Goal: Information Seeking & Learning: Check status

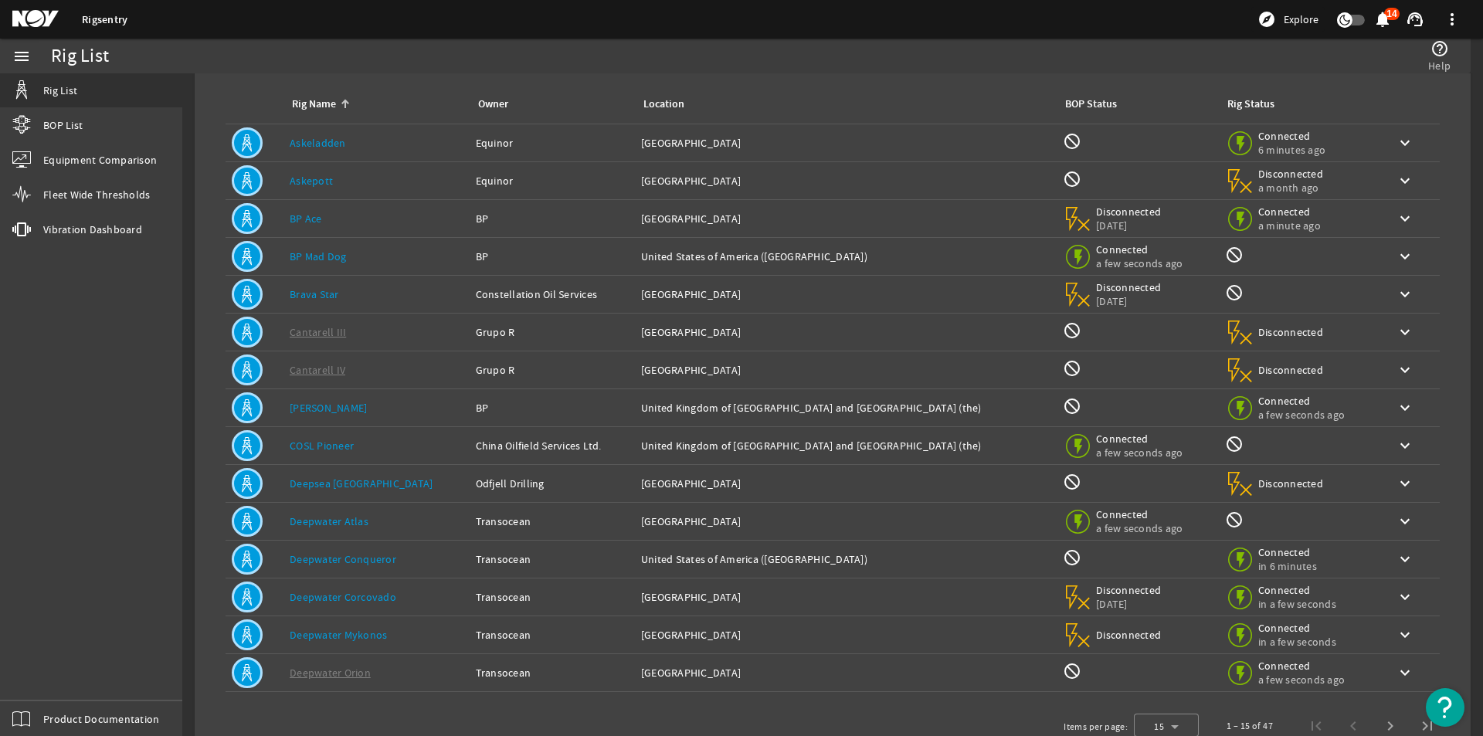
scroll to position [120, 0]
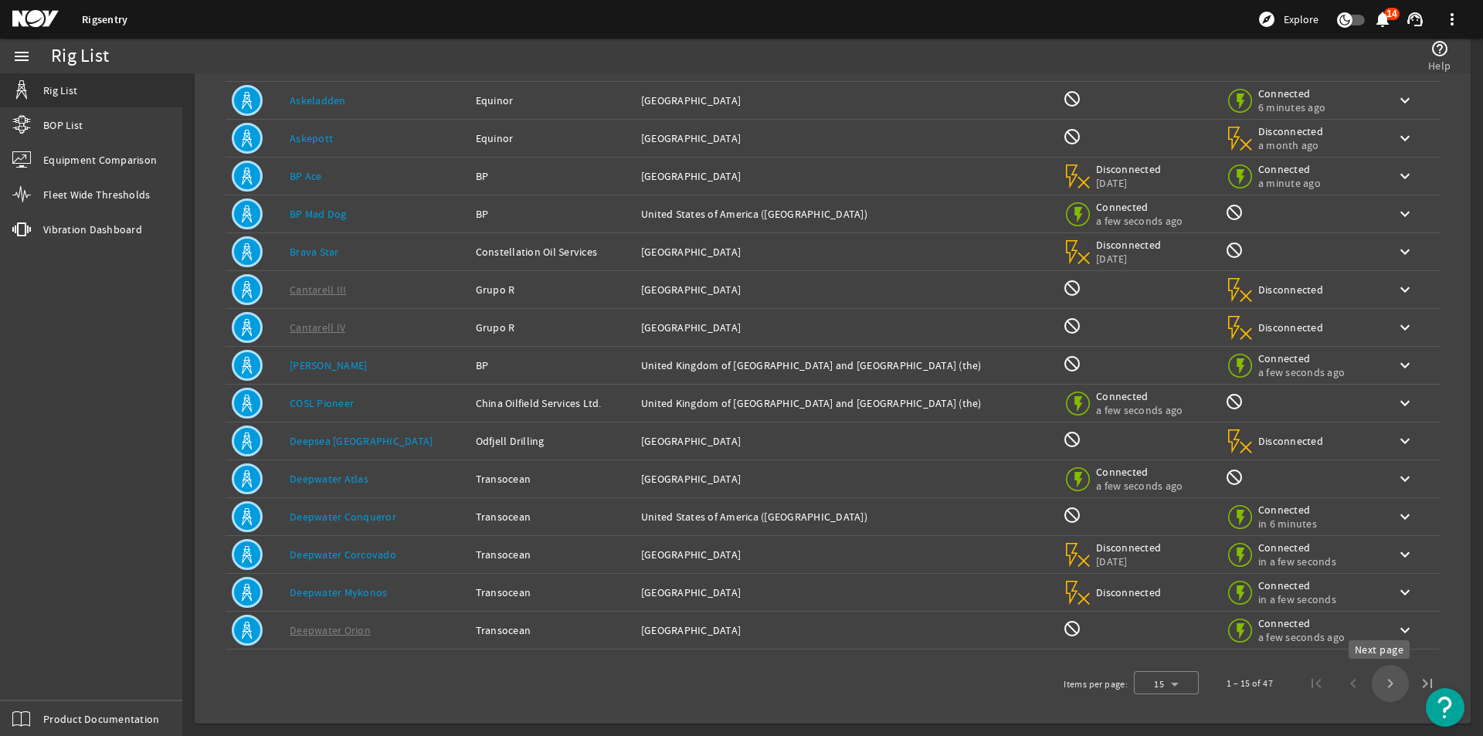
click at [1372, 690] on span "Next page" at bounding box center [1390, 683] width 37 height 37
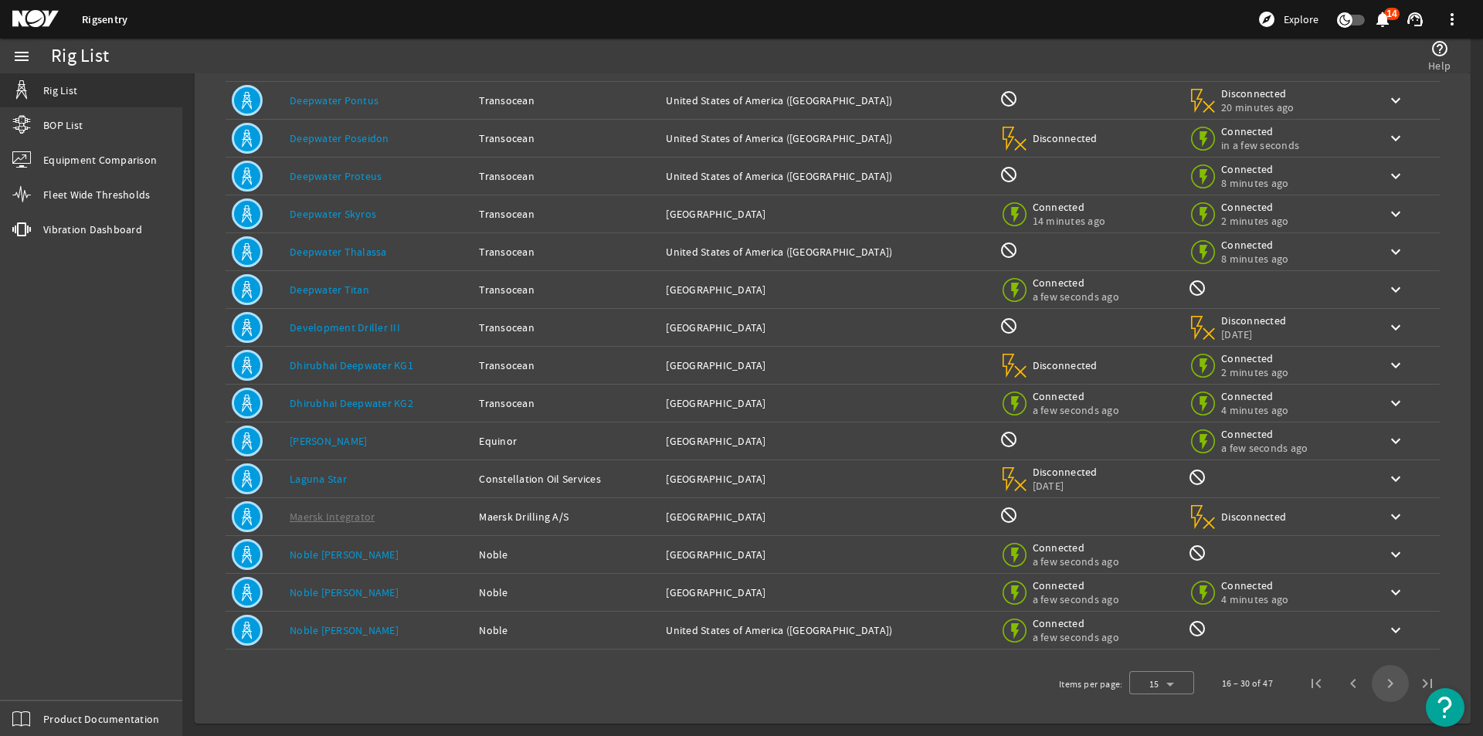
click at [1377, 689] on span "Next page" at bounding box center [1390, 683] width 37 height 37
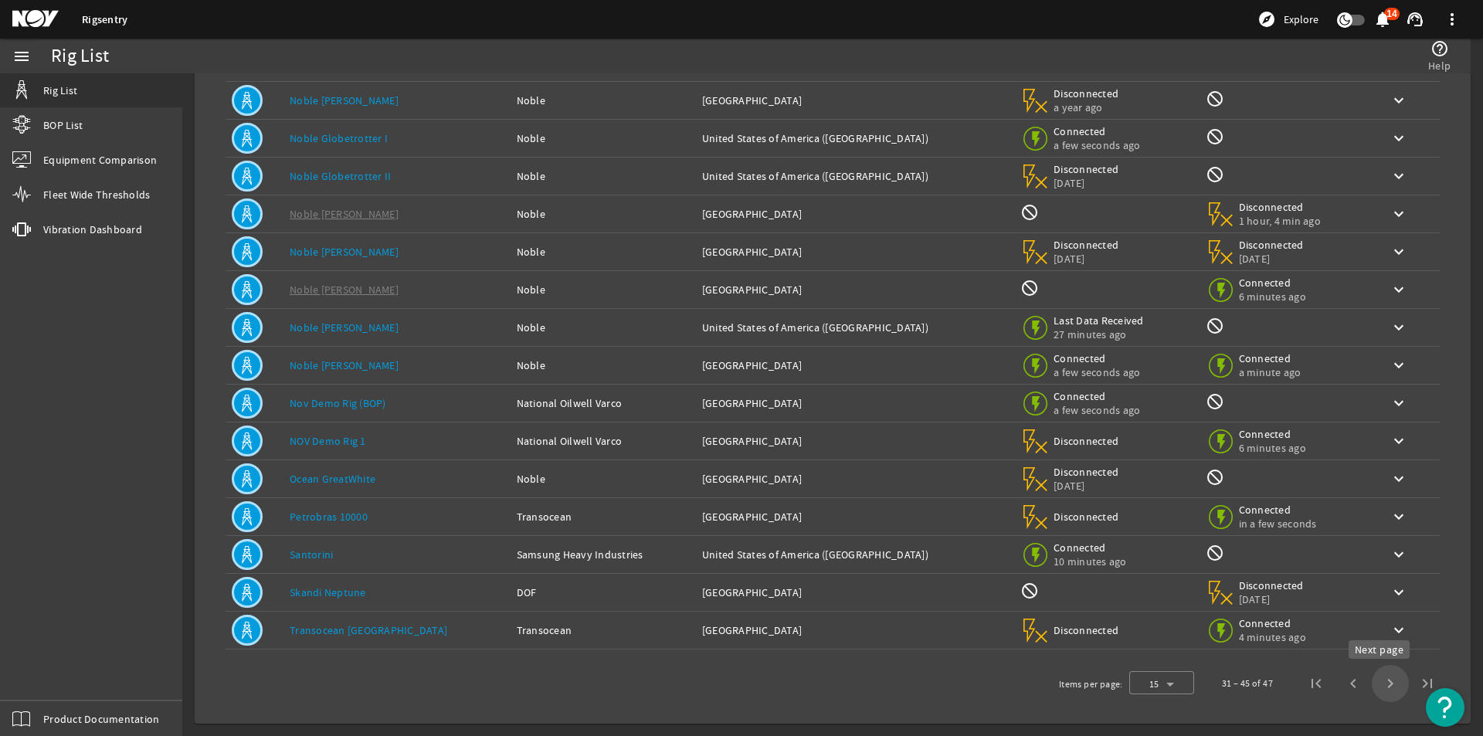
click at [1380, 688] on span "Next page" at bounding box center [1390, 683] width 37 height 37
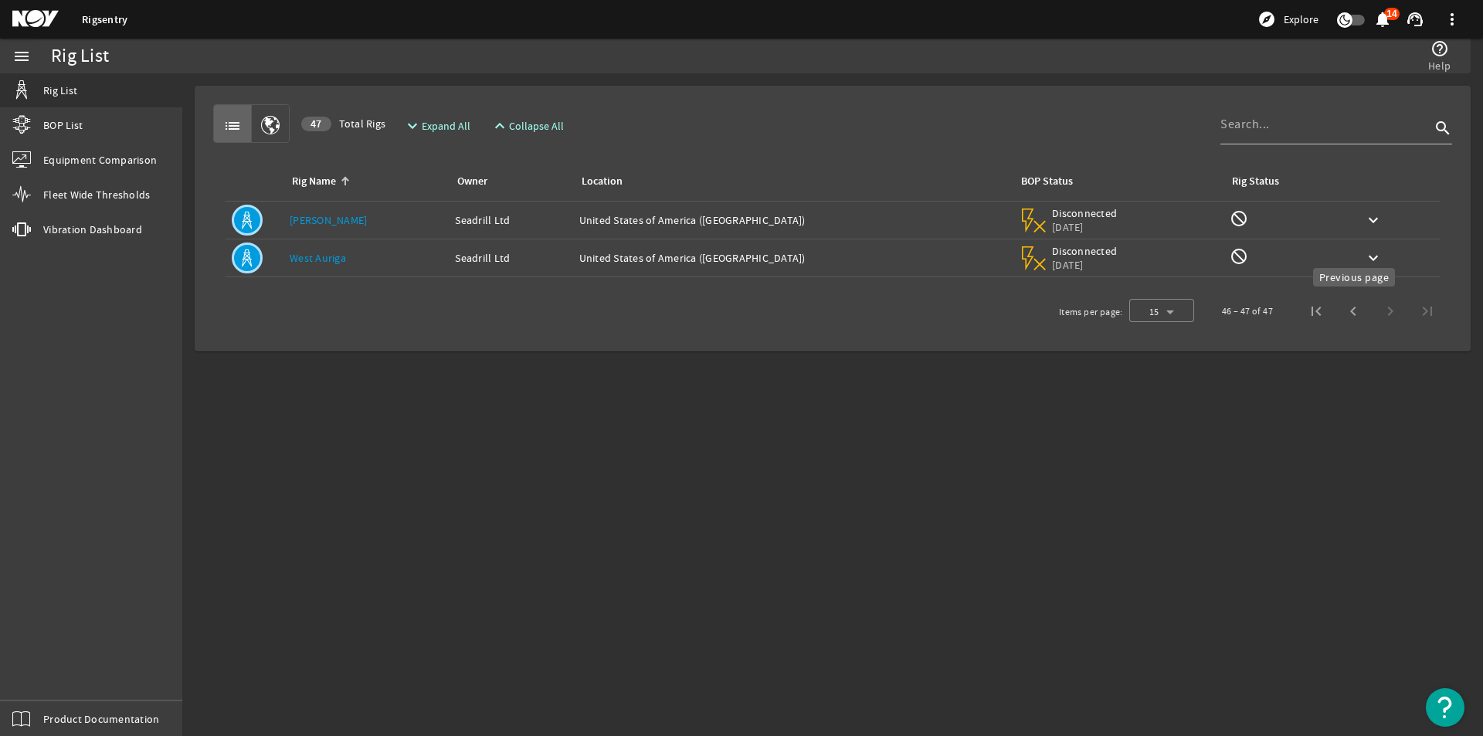
click at [1343, 312] on span "Previous page" at bounding box center [1353, 311] width 37 height 37
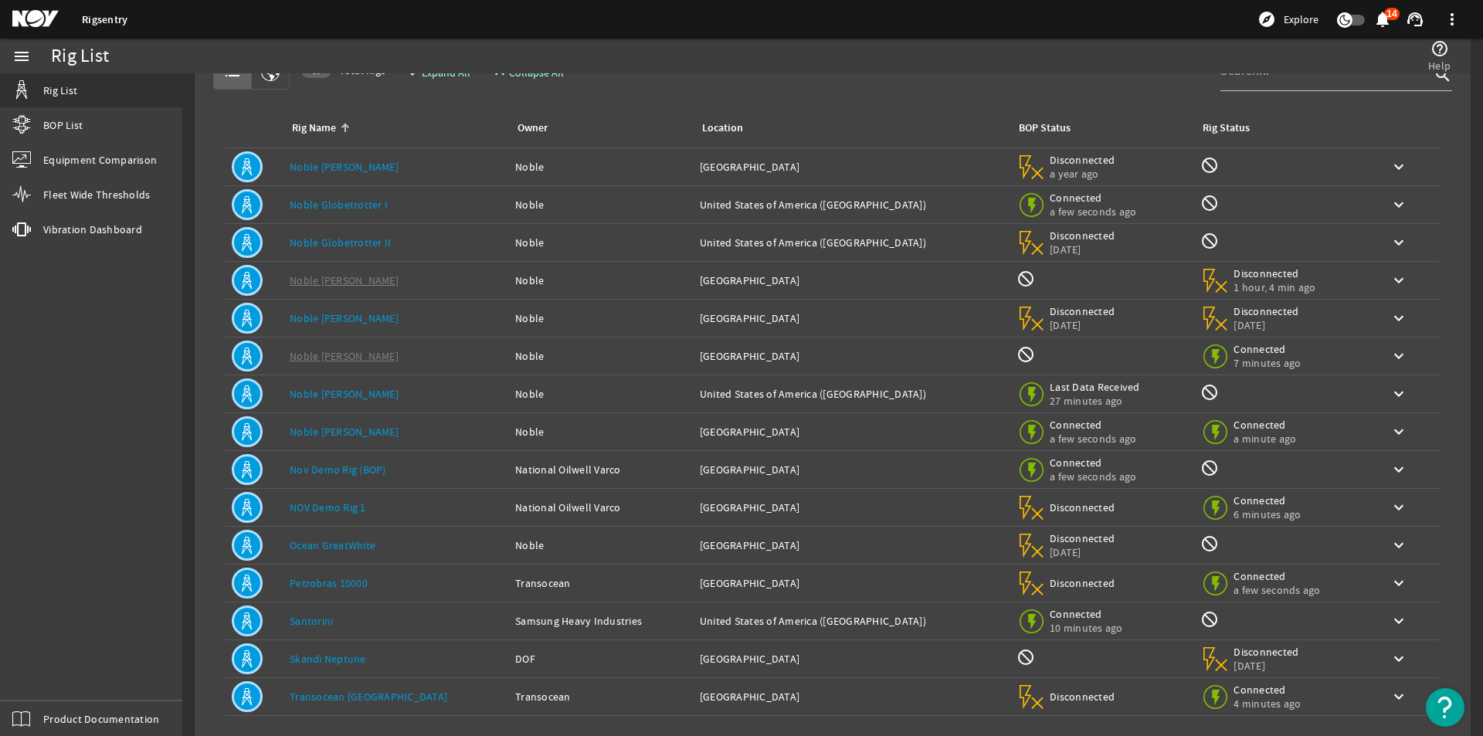
scroll to position [77, 0]
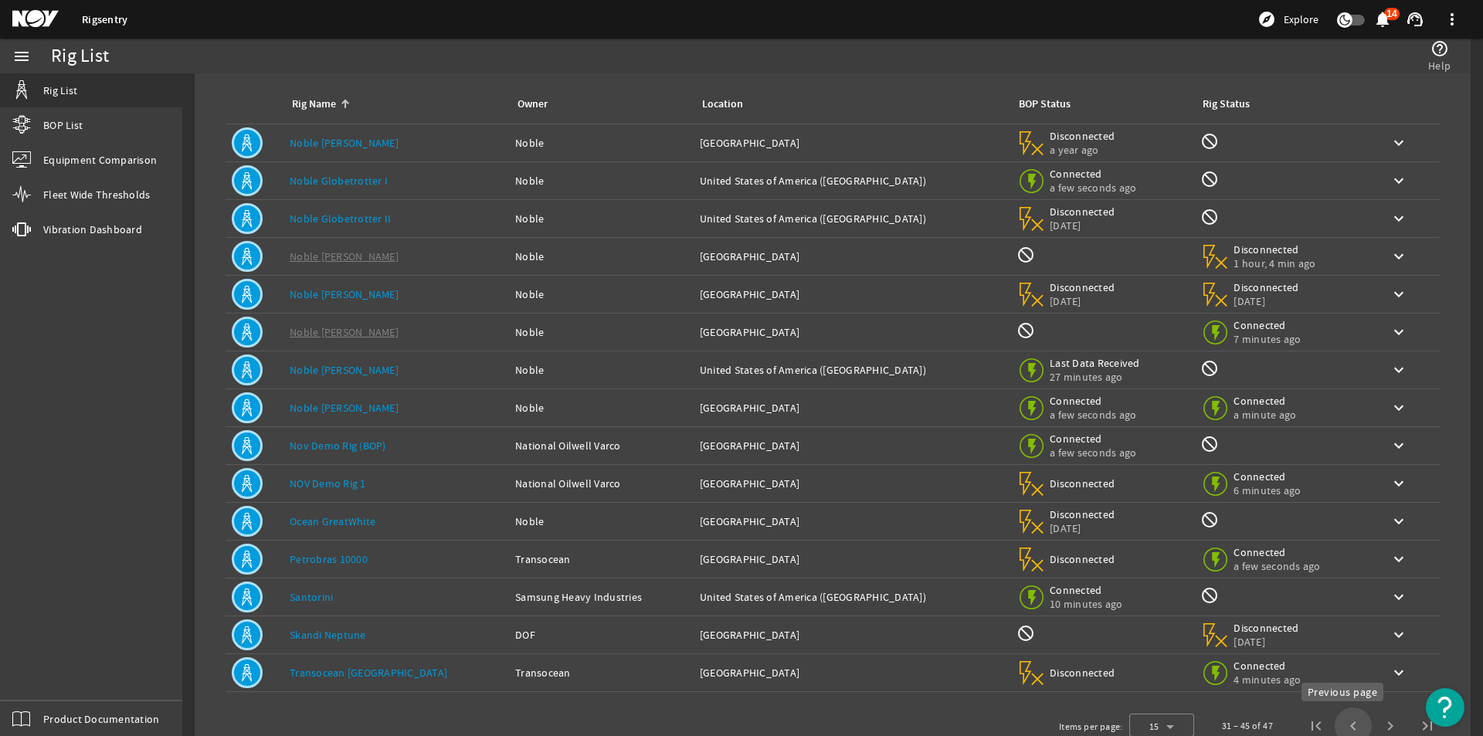
click at [1337, 725] on span "Previous page" at bounding box center [1353, 726] width 37 height 37
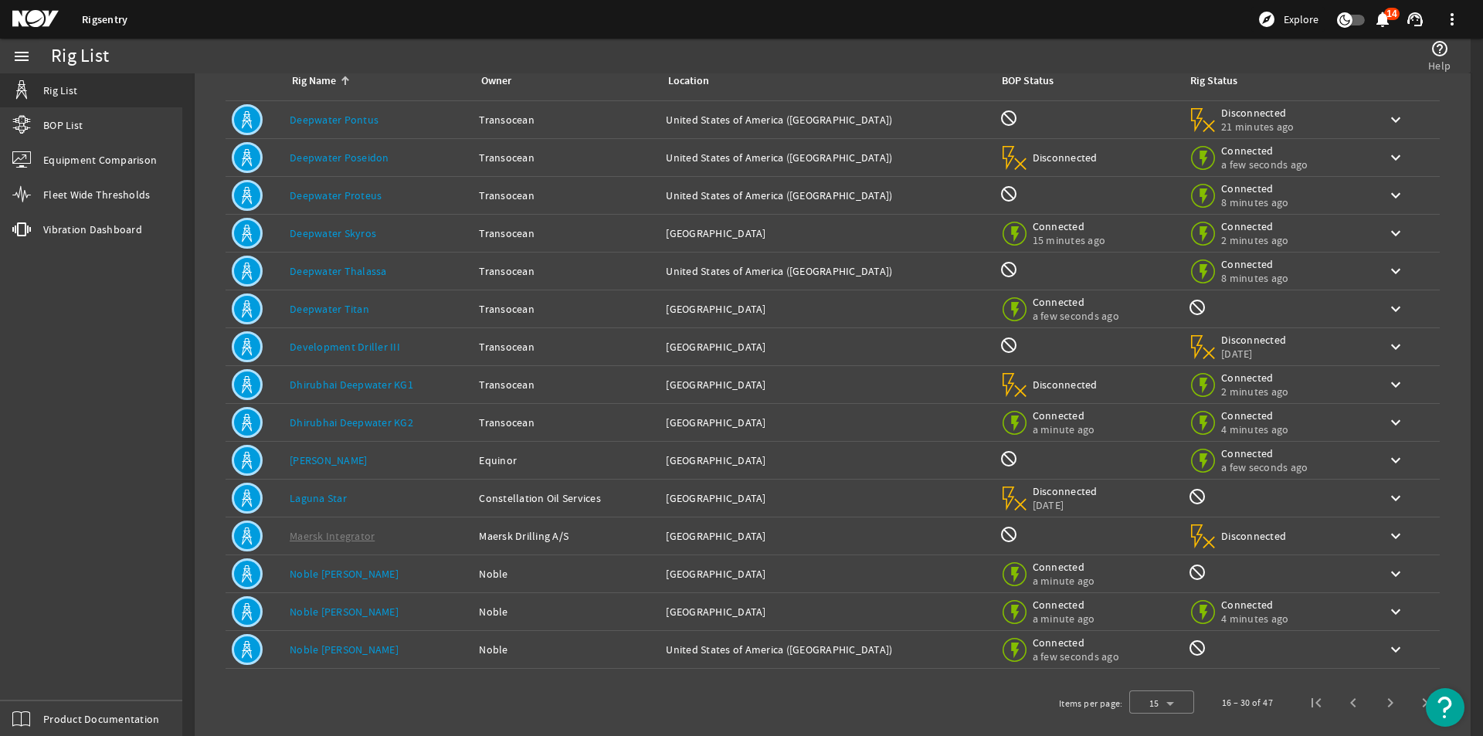
scroll to position [120, 0]
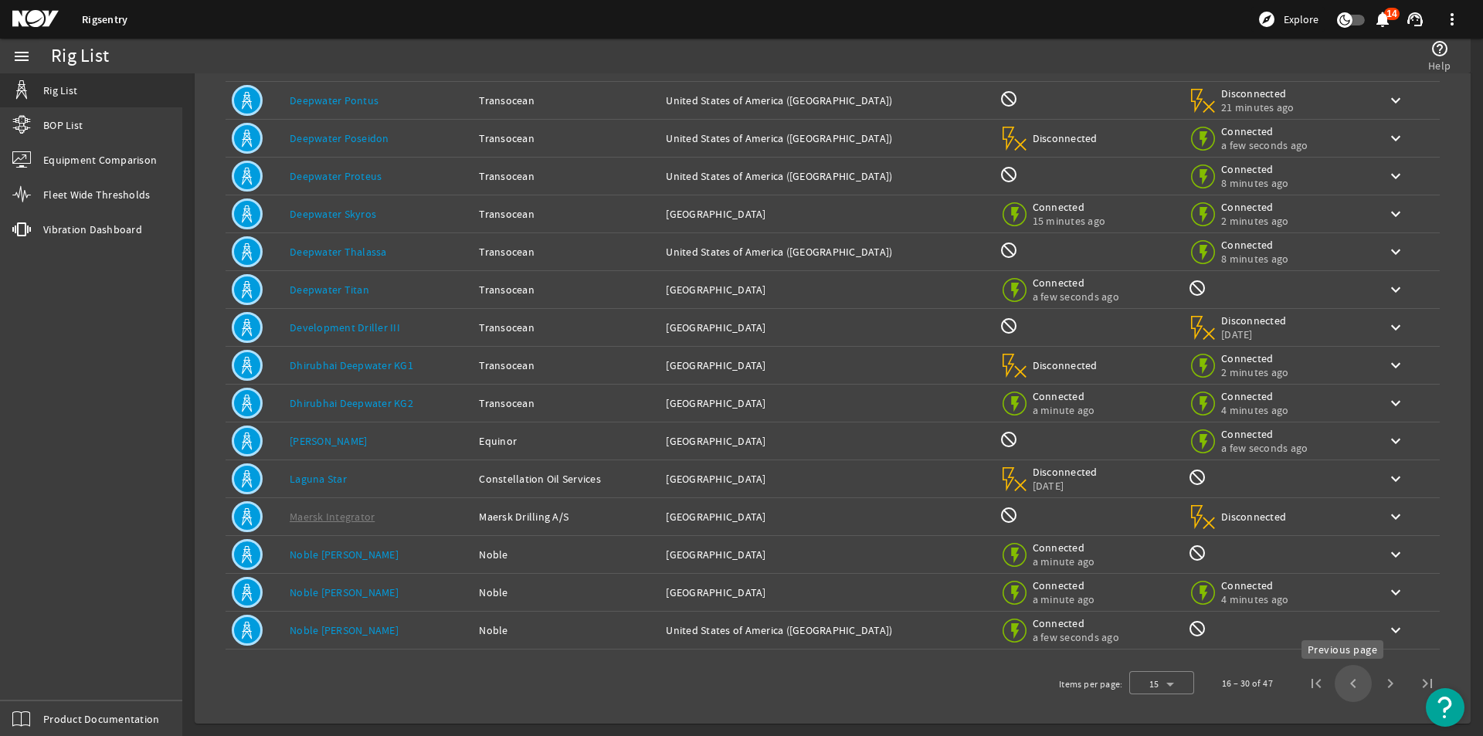
click at [1346, 684] on span "Previous page" at bounding box center [1353, 683] width 37 height 37
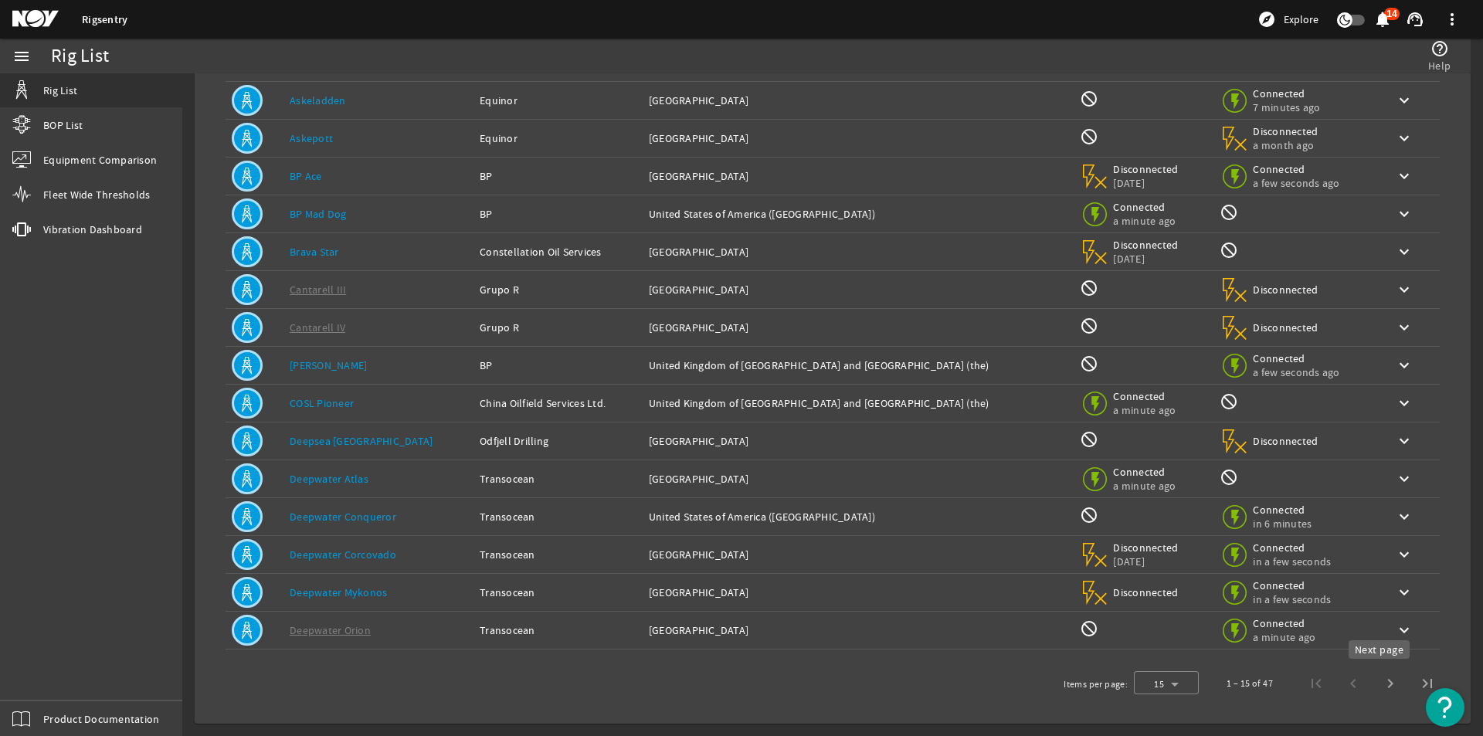
click at [1378, 682] on span "Next page" at bounding box center [1390, 683] width 37 height 37
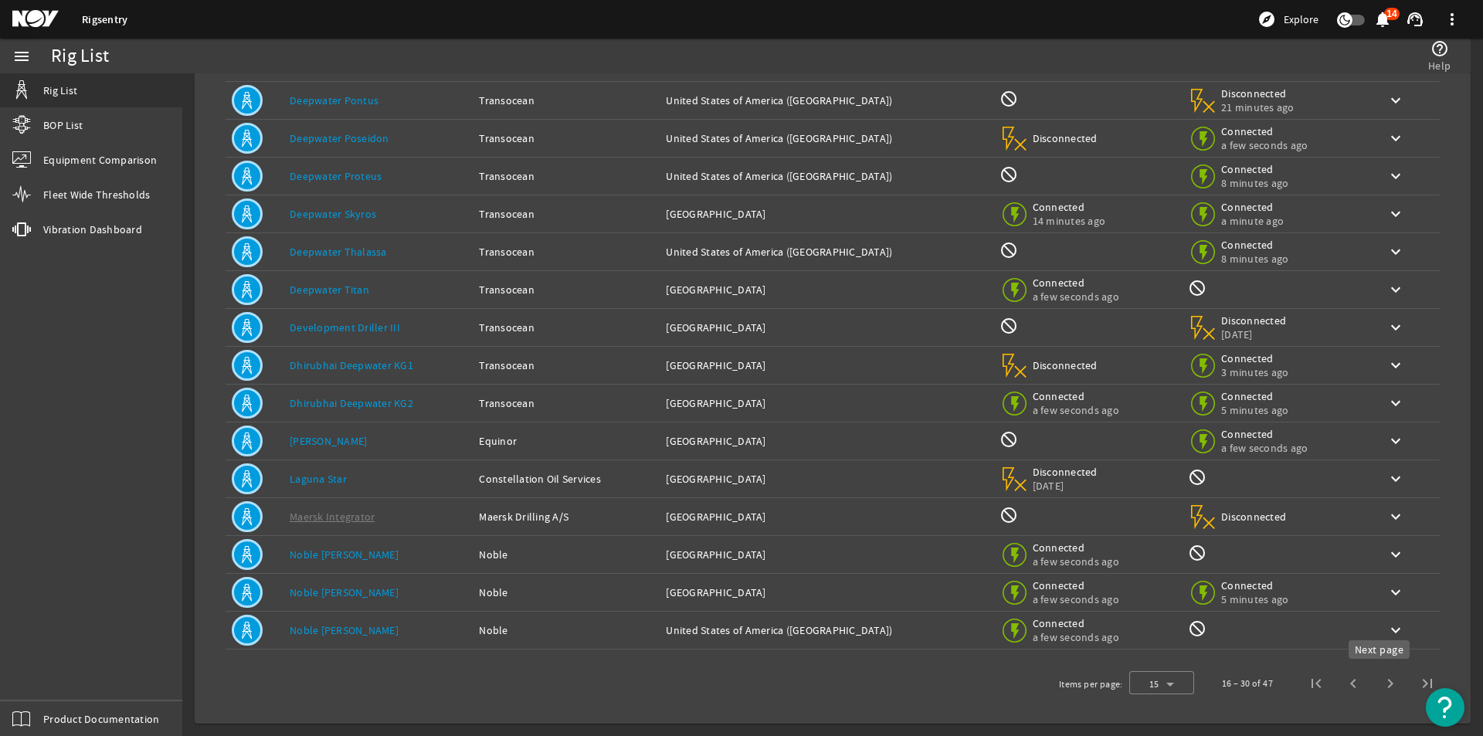
click at [1372, 692] on span "Next page" at bounding box center [1390, 683] width 37 height 37
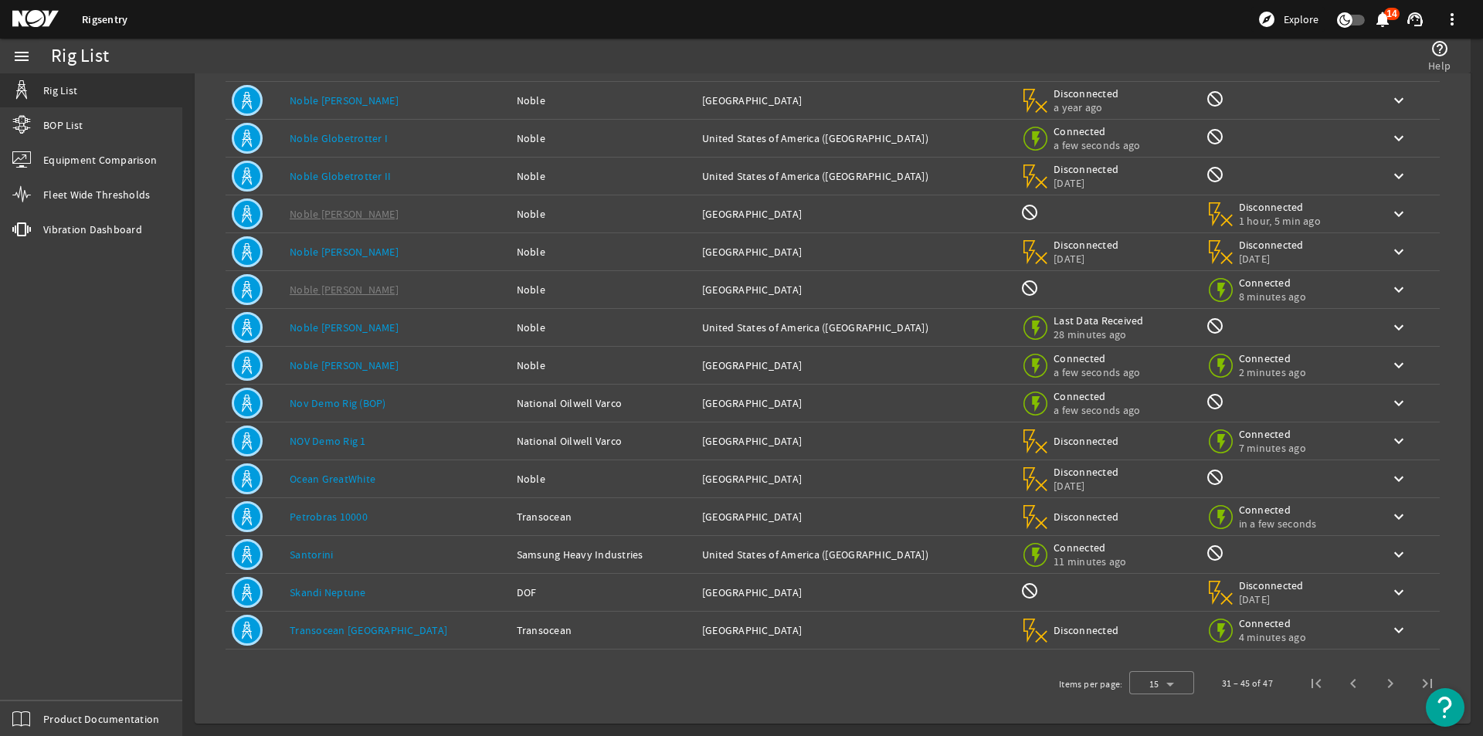
click at [369, 705] on div "list 47 Total Rigs expand_more Expand All expand_less Collapse All search Rig N…" at bounding box center [832, 344] width 1251 height 733
click at [1083, 63] on div "help_outline Help" at bounding box center [1108, 56] width 700 height 35
click at [1378, 691] on span "Next page" at bounding box center [1390, 683] width 37 height 37
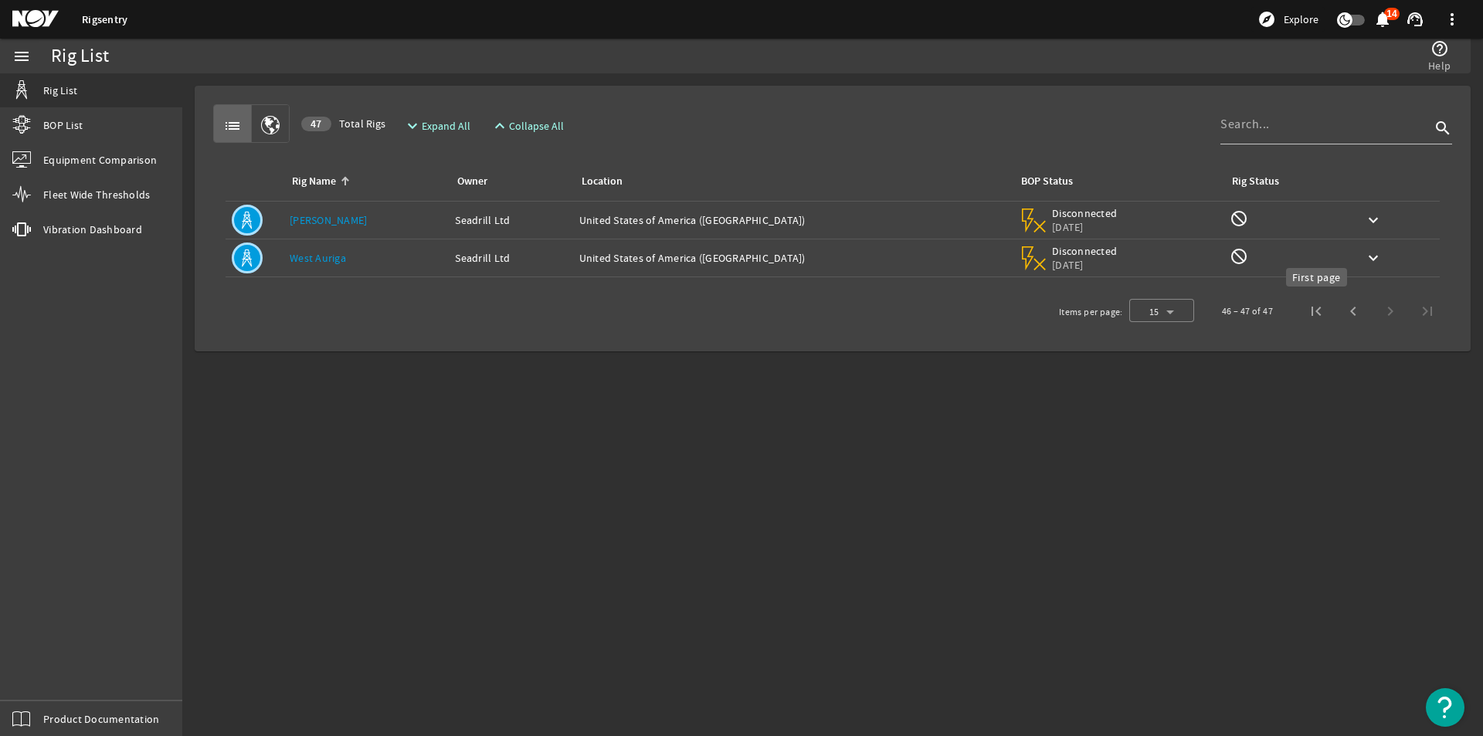
click at [1305, 310] on span "First page" at bounding box center [1316, 311] width 37 height 37
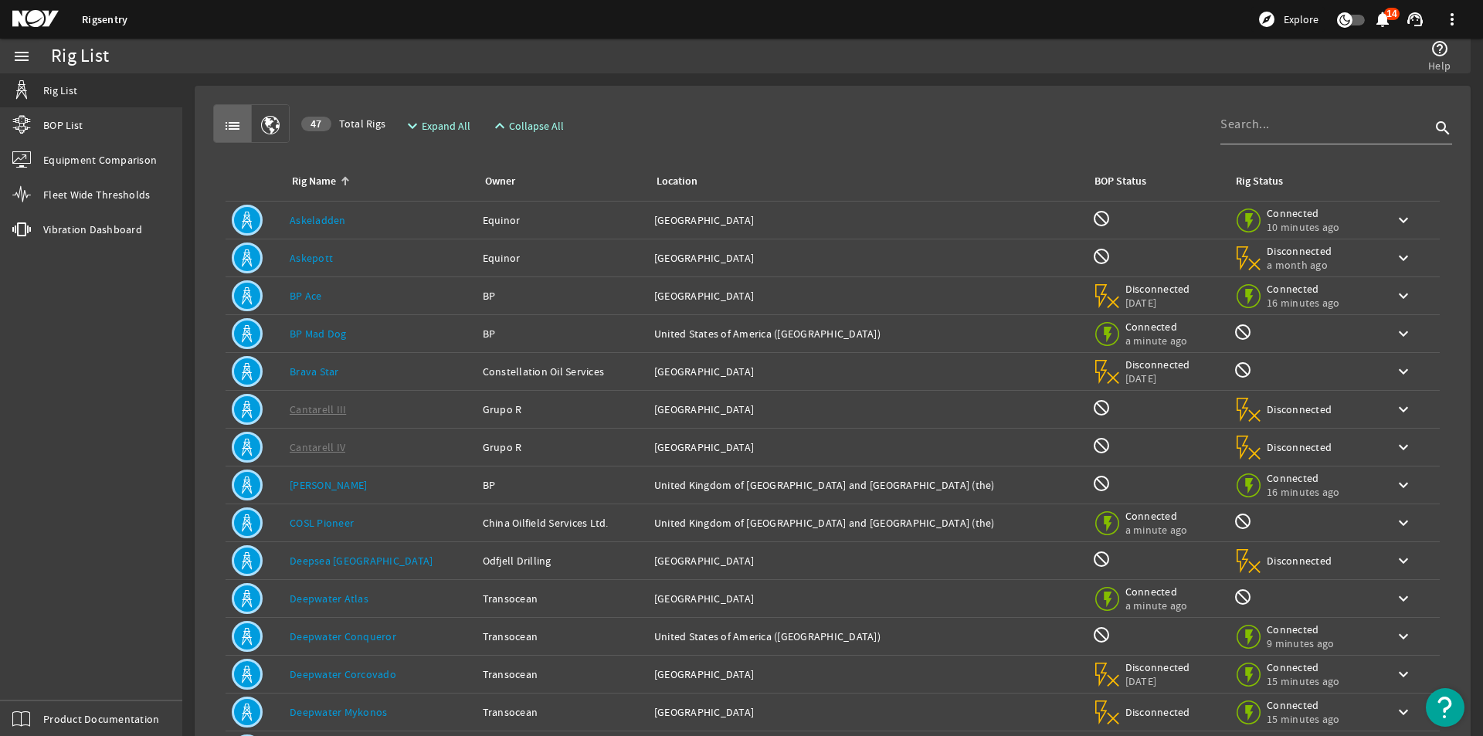
click at [308, 297] on link "BP Ace" at bounding box center [306, 296] width 32 height 14
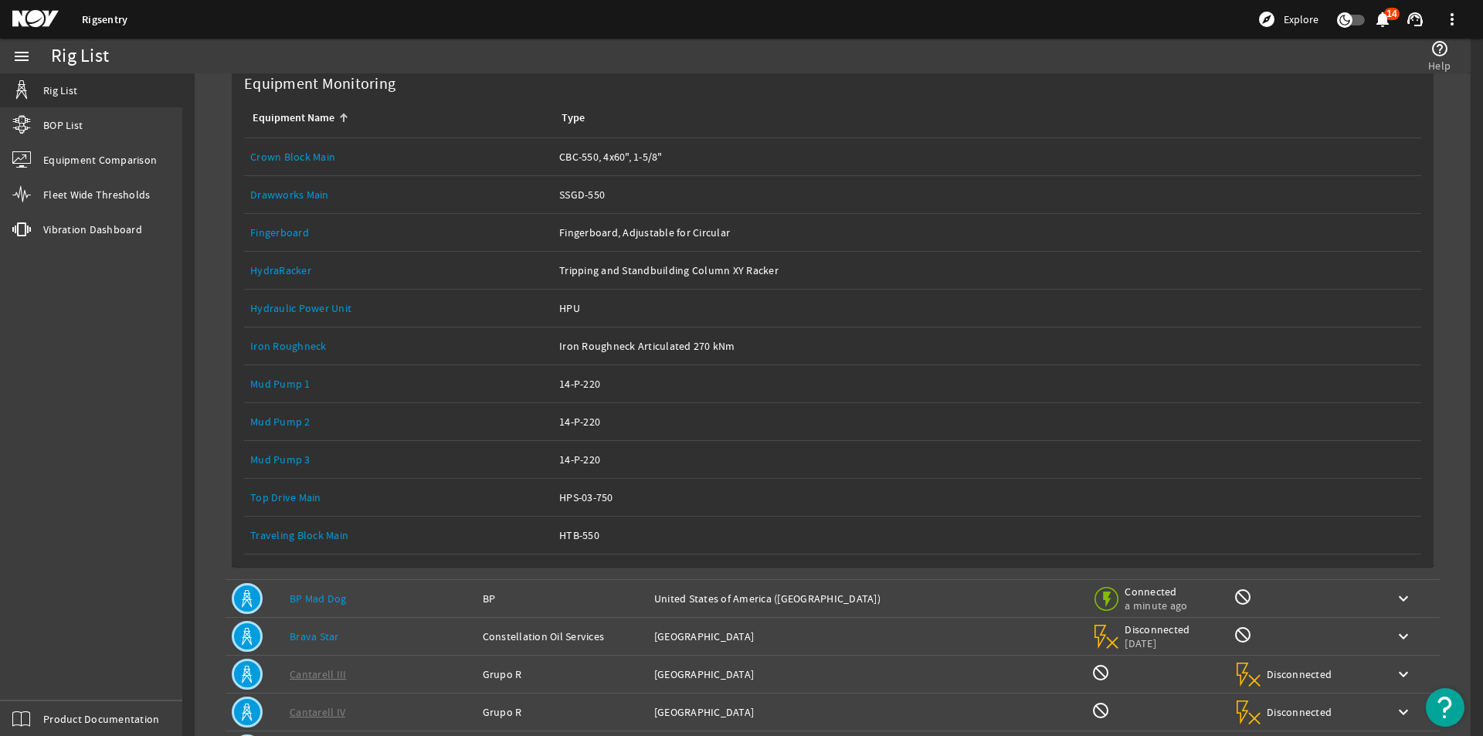
scroll to position [309, 0]
click at [293, 189] on link "Drawworks Main" at bounding box center [289, 194] width 79 height 14
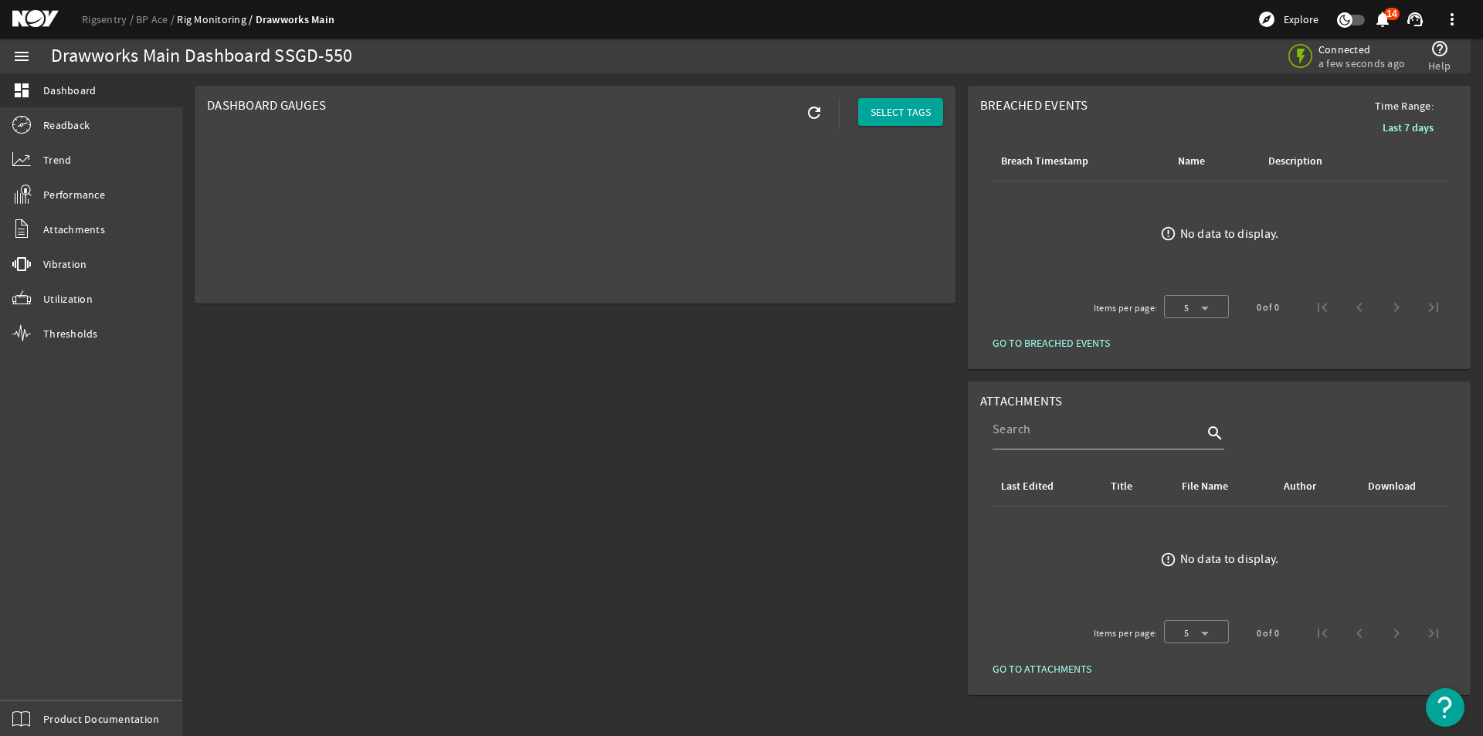
click at [508, 169] on mat-card "Dashboard Gauges refresh SELECT TAGS" at bounding box center [575, 195] width 761 height 218
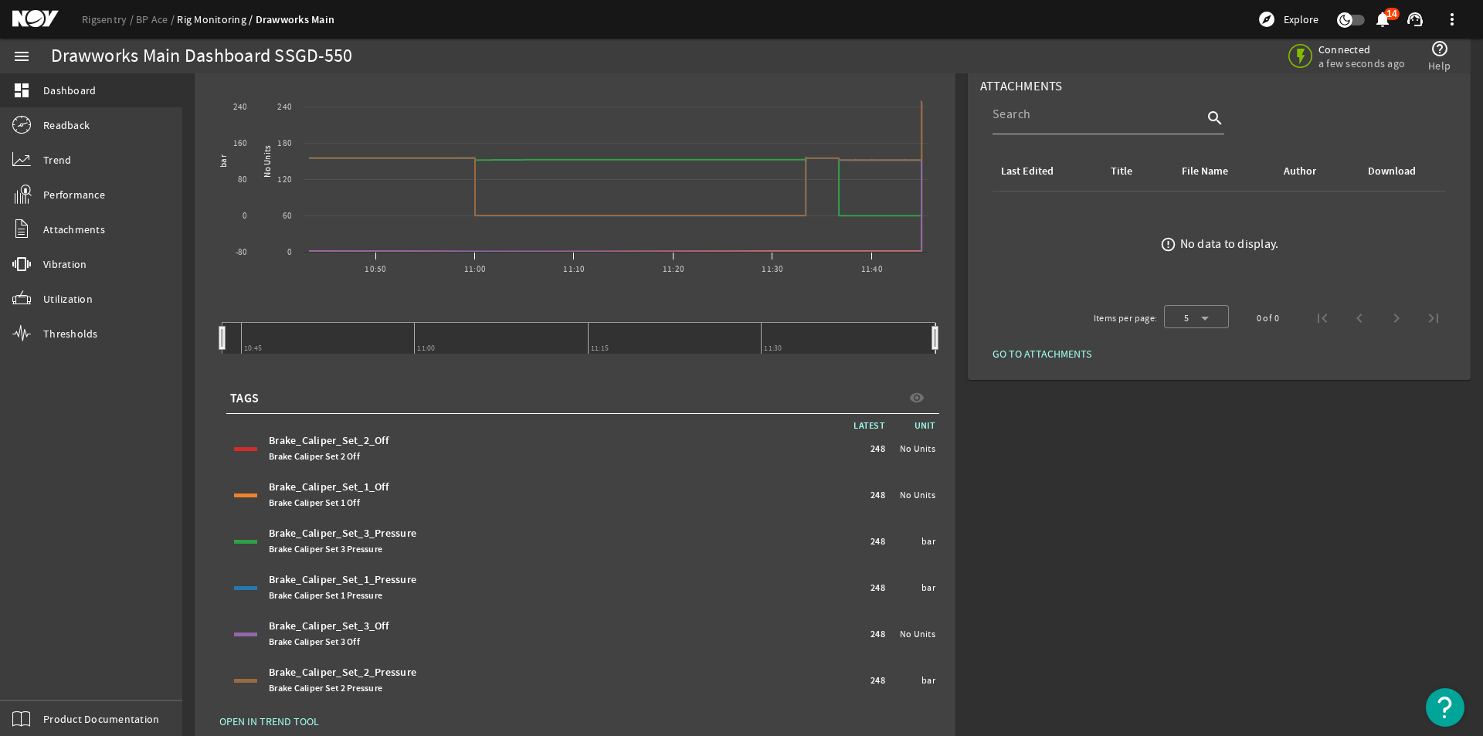
scroll to position [339, 0]
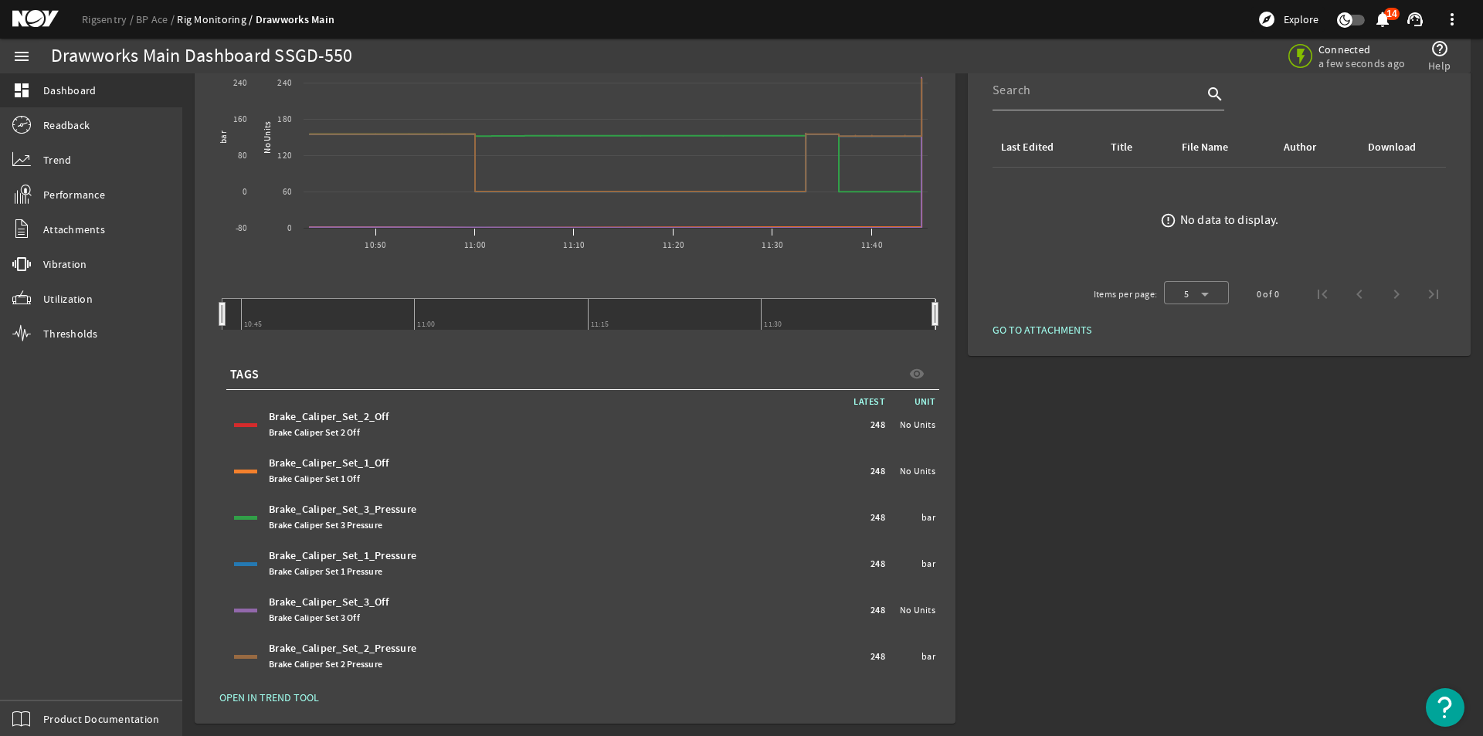
drag, startPoint x: 869, startPoint y: 2, endPoint x: 584, endPoint y: 37, distance: 287.2
click at [584, 37] on div "Rigsentry BP Ace Rig Monitoring Drawworks Main explore Explore notifications 14…" at bounding box center [741, 19] width 1483 height 39
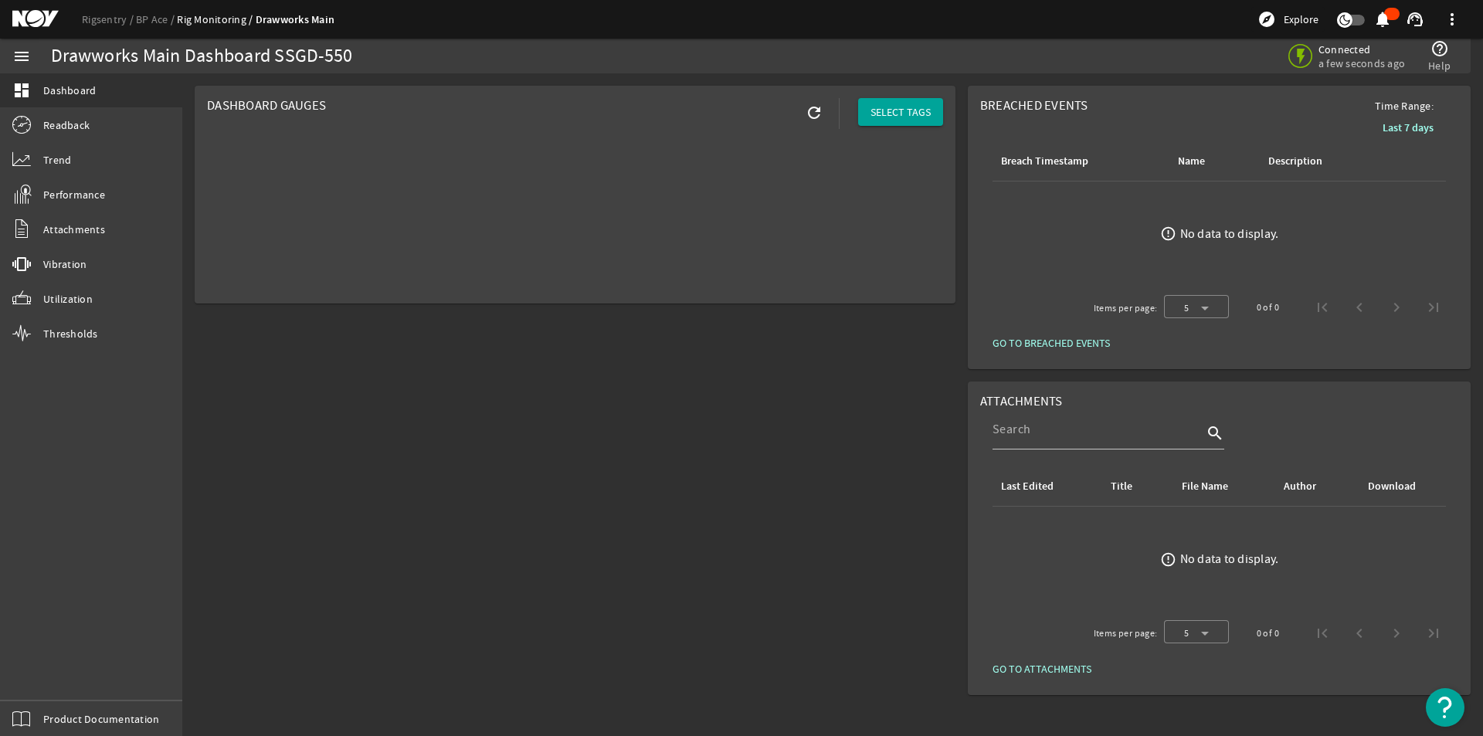
click at [32, 16] on mat-icon at bounding box center [47, 19] width 70 height 19
